Goal: Use online tool/utility: Utilize a website feature to perform a specific function

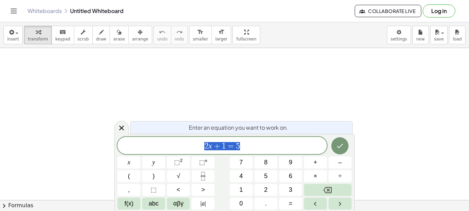
scroll to position [41, 4]
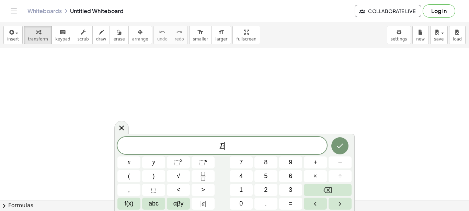
scroll to position [7, 0]
click at [204, 161] on span "⬚" at bounding box center [202, 162] width 6 height 7
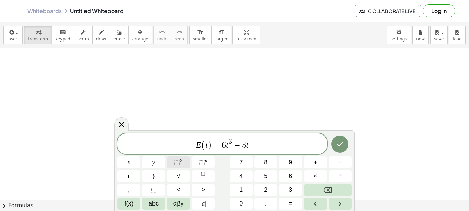
click at [179, 162] on span "⬚" at bounding box center [177, 162] width 6 height 7
click at [341, 141] on icon "Done" at bounding box center [340, 144] width 8 height 8
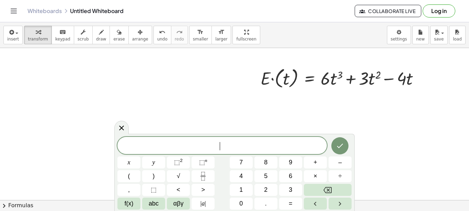
scroll to position [6, 0]
click at [201, 162] on span "⬚" at bounding box center [202, 162] width 6 height 7
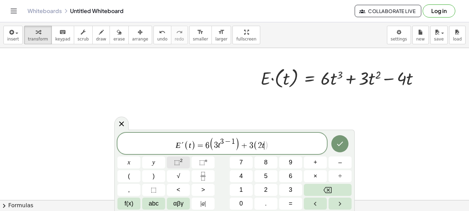
click at [180, 162] on span "⬚ 2" at bounding box center [178, 162] width 9 height 9
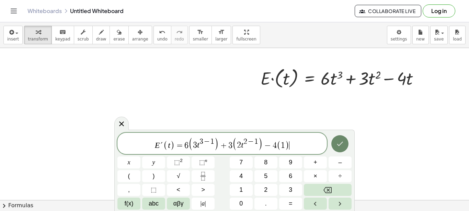
click at [344, 144] on icon "Done" at bounding box center [340, 144] width 8 height 8
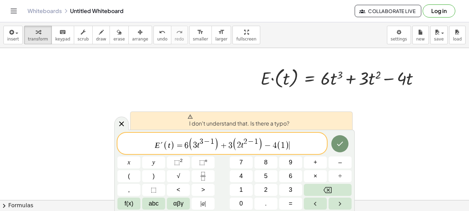
click at [299, 141] on span "E ´ ( t ) = 6 ( 3 t 3 − 1 ) + 3 ( 2 t 2 − 1 ) − 4 ( 1 ) ​" at bounding box center [221, 144] width 209 height 14
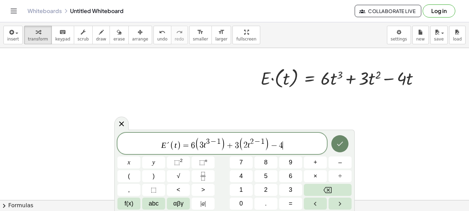
click at [337, 142] on icon "Done" at bounding box center [340, 144] width 8 height 8
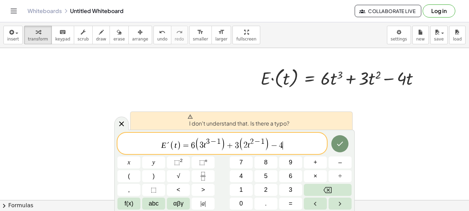
click at [293, 145] on span "E ´ ( t ) = 6 ( 3 t 3 − 1 ) + 3 ( 2 t 2 − 1 ) − 4 ​" at bounding box center [221, 144] width 209 height 14
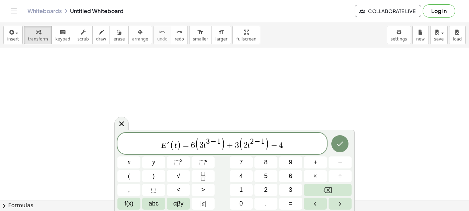
click at [195, 141] on span "(" at bounding box center [197, 144] width 5 height 14
click at [191, 143] on span "E ´ ( t ) = 6 ​ ( 3 t 3 − 1 ) + 3 ( 2 t 2 − 1 ) − 4" at bounding box center [221, 144] width 209 height 14
click at [317, 145] on span "E ´ ( t ) = 1 8 t 2 + 6 t − 4 ​" at bounding box center [221, 144] width 209 height 13
click at [246, 144] on span "​" at bounding box center [244, 142] width 3 height 8
click at [341, 141] on icon "Done" at bounding box center [340, 144] width 8 height 8
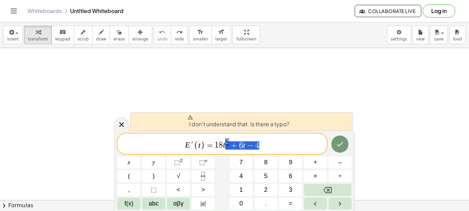
drag, startPoint x: 263, startPoint y: 147, endPoint x: 157, endPoint y: 138, distance: 106.8
click at [158, 141] on span "E ´ ( t ) = 1 8 t 2 + 6 t − 4" at bounding box center [221, 144] width 209 height 13
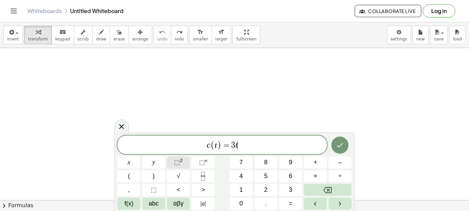
click at [177, 161] on span "⬚" at bounding box center [177, 162] width 6 height 7
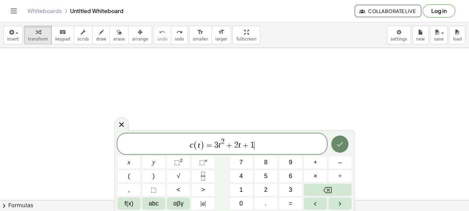
click at [339, 141] on icon "Done" at bounding box center [340, 144] width 8 height 8
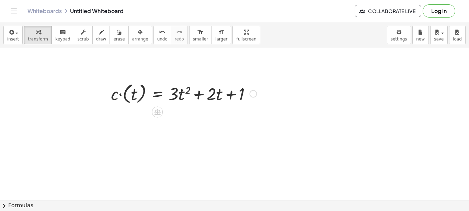
click at [164, 88] on div at bounding box center [183, 93] width 153 height 25
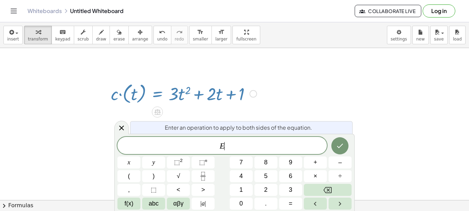
scroll to position [6, 0]
click at [160, 85] on div at bounding box center [183, 93] width 153 height 25
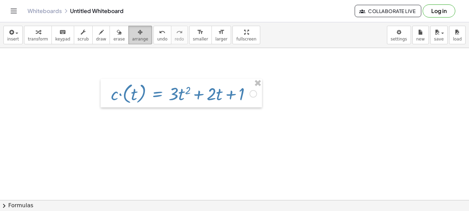
click at [128, 36] on button "arrange" at bounding box center [140, 35] width 24 height 19
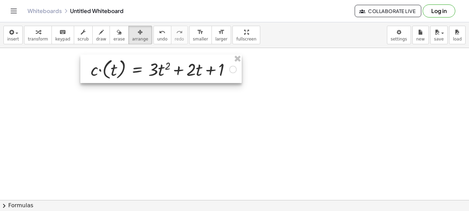
drag, startPoint x: 140, startPoint y: 87, endPoint x: 119, endPoint y: 69, distance: 27.7
click at [119, 69] on div at bounding box center [160, 69] width 161 height 28
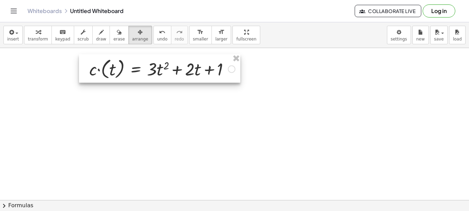
click at [176, 69] on div at bounding box center [159, 68] width 161 height 28
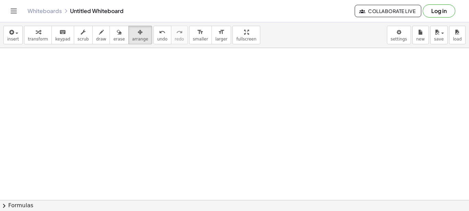
click at [11, 31] on icon "button" at bounding box center [11, 32] width 6 height 8
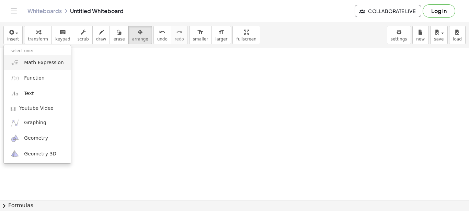
click at [30, 60] on span "Math Expression" at bounding box center [43, 62] width 39 height 7
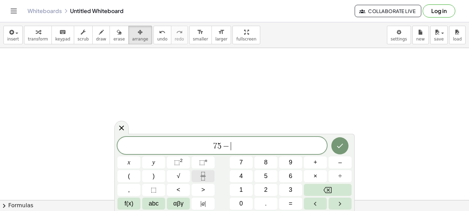
click at [200, 176] on icon "Fraction" at bounding box center [203, 176] width 9 height 9
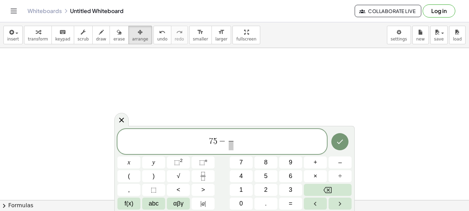
click at [230, 138] on span "​" at bounding box center [231, 138] width 5 height 8
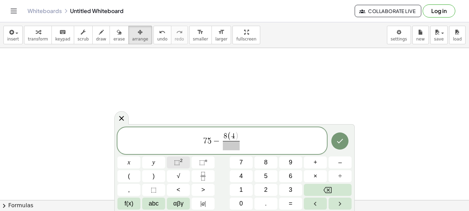
click at [175, 162] on span "⬚" at bounding box center [177, 162] width 6 height 7
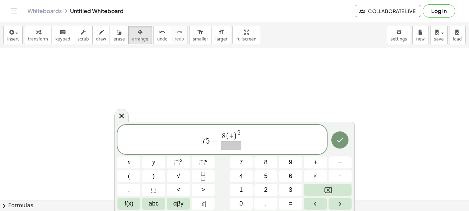
click at [241, 135] on span "8 ( 4 ) ​ 2" at bounding box center [231, 135] width 20 height 11
click at [216, 136] on span "8" at bounding box center [216, 137] width 4 height 8
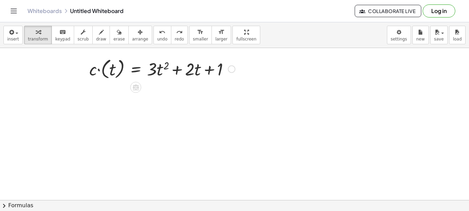
click at [187, 70] on div at bounding box center [162, 68] width 153 height 25
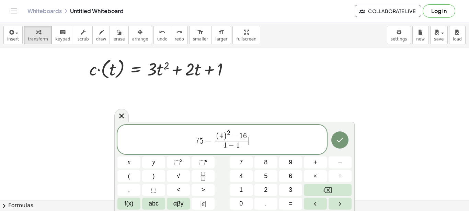
click at [252, 134] on span "7 5 − ( 4 ) 2 − 1 6 4 − 4 ​ ​" at bounding box center [221, 140] width 209 height 22
click at [217, 132] on span "(" at bounding box center [218, 136] width 4 height 9
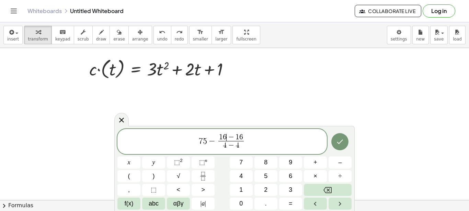
click at [293, 139] on span "7 5 − 1 6 ​ − 1 6 4 − 4 ​" at bounding box center [221, 142] width 209 height 18
drag, startPoint x: 219, startPoint y: 137, endPoint x: 243, endPoint y: 133, distance: 23.9
click at [243, 133] on span "7 5 − 1 6 − 1 6 4 − 4 ​" at bounding box center [221, 142] width 209 height 18
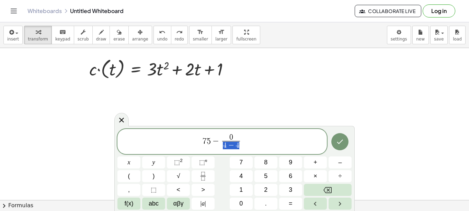
drag, startPoint x: 225, startPoint y: 144, endPoint x: 239, endPoint y: 142, distance: 14.1
click at [239, 142] on span "4 − 4" at bounding box center [231, 145] width 18 height 9
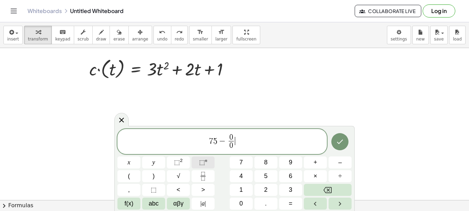
scroll to position [6, 0]
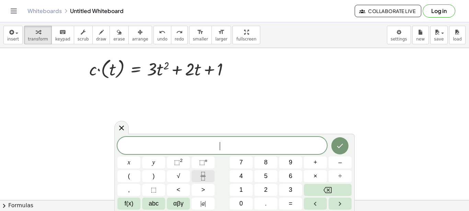
click at [205, 174] on icon "Fraction" at bounding box center [203, 176] width 9 height 9
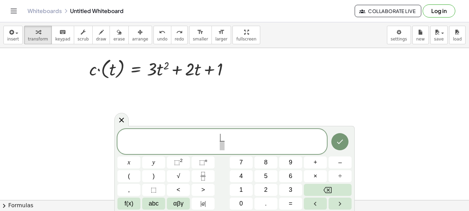
click at [220, 136] on span "​" at bounding box center [222, 138] width 5 height 8
click at [177, 163] on span "⬚" at bounding box center [177, 162] width 6 height 7
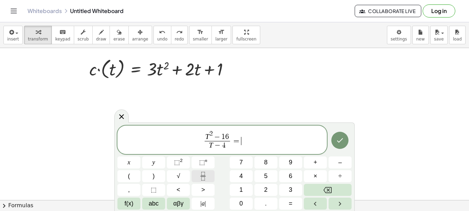
click at [201, 177] on icon "Fraction" at bounding box center [203, 176] width 9 height 9
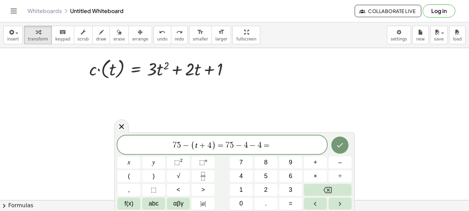
click at [284, 147] on span "7 5 − ( t + 4 ) = 7 5 − 4 − 4 =" at bounding box center [221, 145] width 209 height 11
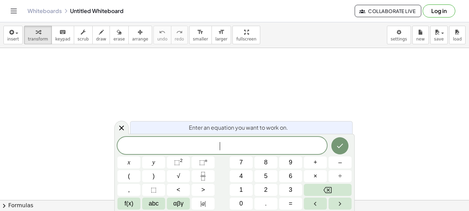
scroll to position [7, 0]
click at [132, 178] on button "(" at bounding box center [128, 176] width 23 height 12
click at [205, 175] on icon "Fraction" at bounding box center [203, 176] width 9 height 9
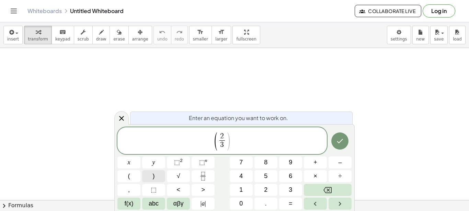
click at [158, 174] on button ")" at bounding box center [153, 176] width 23 height 12
click at [177, 162] on span "⬚" at bounding box center [177, 162] width 6 height 7
click at [203, 174] on icon "Fraction" at bounding box center [203, 176] width 9 height 9
click at [204, 176] on icon "Fraction" at bounding box center [203, 176] width 9 height 9
click at [202, 175] on icon "Fraction" at bounding box center [202, 173] width 3 height 3
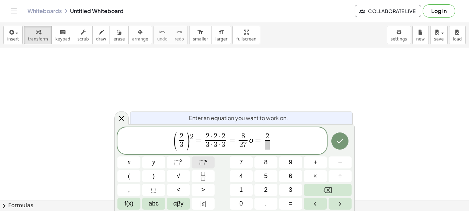
click at [202, 162] on span "⬚" at bounding box center [202, 162] width 6 height 7
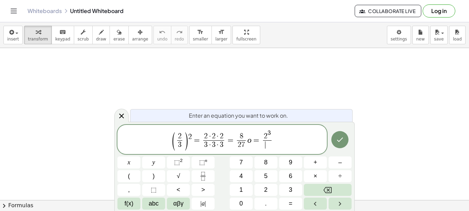
click at [267, 145] on span "​" at bounding box center [267, 144] width 9 height 9
click at [203, 162] on span "⬚" at bounding box center [202, 162] width 6 height 7
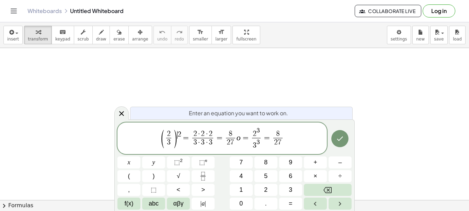
click at [179, 136] on span "2" at bounding box center [180, 135] width 4 height 8
click at [169, 134] on span "2" at bounding box center [169, 134] width 4 height 8
click at [229, 134] on span "8" at bounding box center [231, 134] width 4 height 8
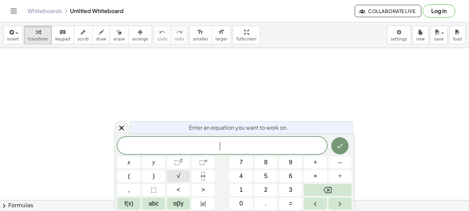
click at [180, 174] on span "√" at bounding box center [178, 176] width 3 height 9
click at [218, 141] on span "√" at bounding box center [222, 145] width 14 height 9
click at [232, 145] on span "​ √" at bounding box center [221, 145] width 209 height 11
